Goal: Navigation & Orientation: Go to known website

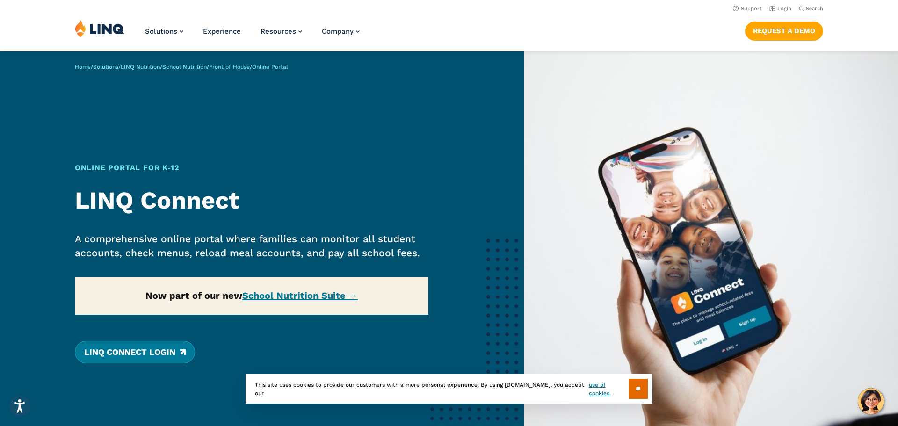
click at [163, 353] on link "LINQ Connect Login" at bounding box center [135, 352] width 120 height 22
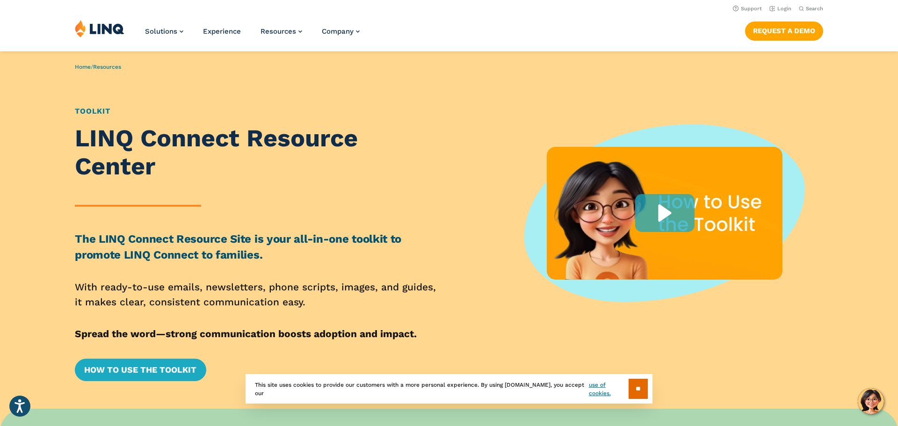
click at [105, 31] on img at bounding box center [100, 29] width 50 height 18
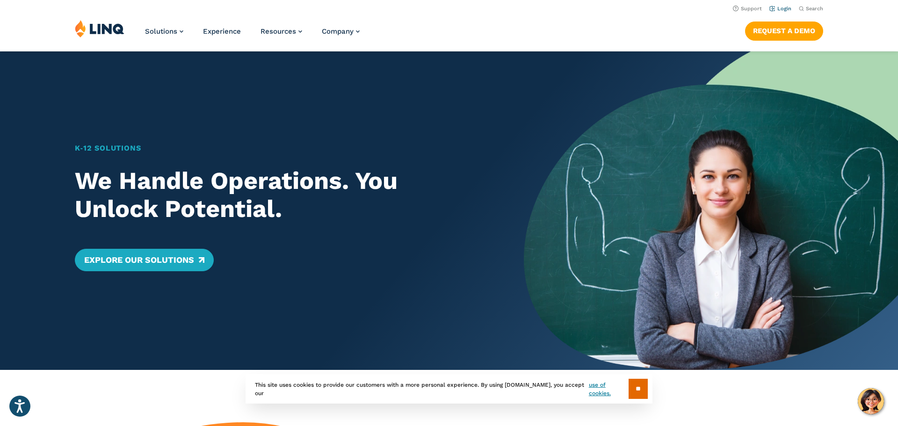
click at [785, 11] on link "Login" at bounding box center [781, 9] width 22 height 6
